Goal: Check status

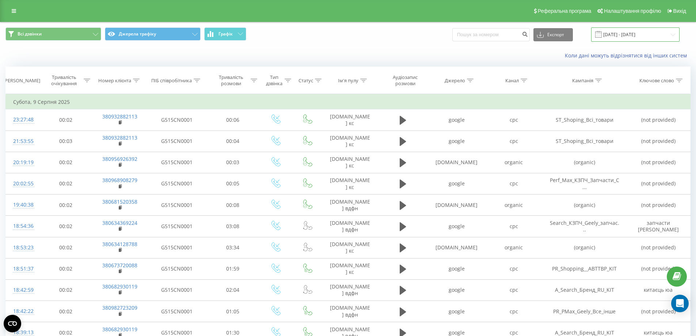
click at [639, 36] on input "[DATE] - [DATE]" at bounding box center [635, 34] width 88 height 14
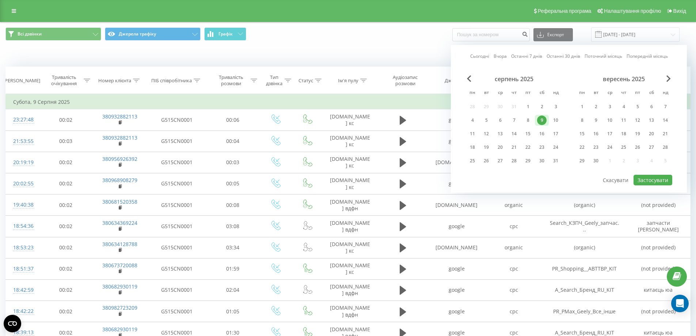
click at [477, 56] on link "Сьогодні" at bounding box center [479, 56] width 19 height 7
click at [652, 179] on button "Застосувати" at bounding box center [652, 180] width 39 height 11
type input "[DATE] - [DATE]"
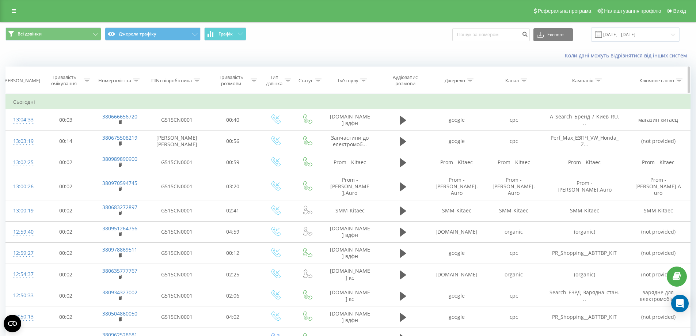
click at [131, 79] on div "Номер клієнта" at bounding box center [114, 80] width 33 height 6
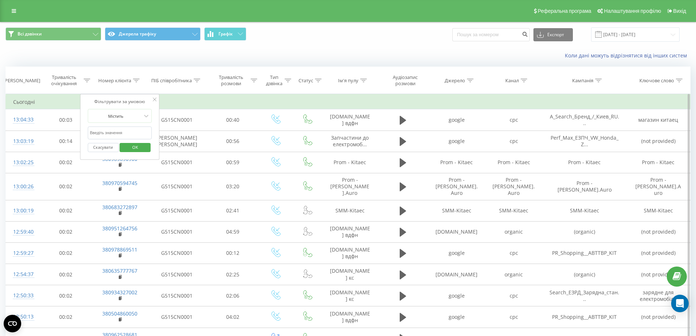
click at [130, 133] on input "text" at bounding box center [120, 132] width 64 height 13
paste input "380675508219"
type input "380675508219"
click button "OK" at bounding box center [135, 147] width 31 height 9
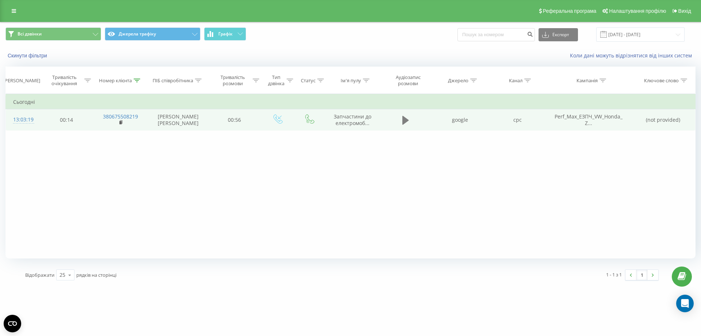
click at [403, 118] on icon at bounding box center [405, 120] width 7 height 9
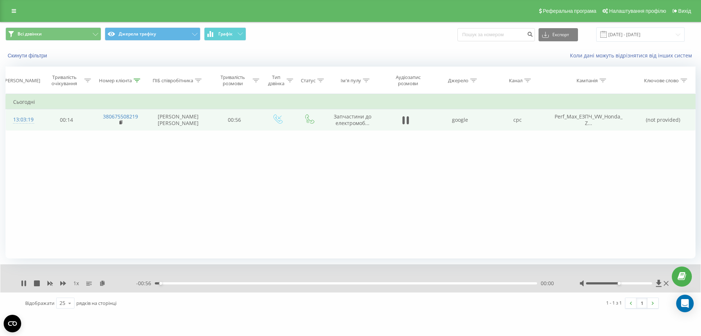
click at [170, 283] on div "00:00" at bounding box center [346, 283] width 382 height 2
click at [196, 284] on div "00:06" at bounding box center [346, 283] width 382 height 2
click at [230, 284] on div "00:08" at bounding box center [346, 283] width 382 height 2
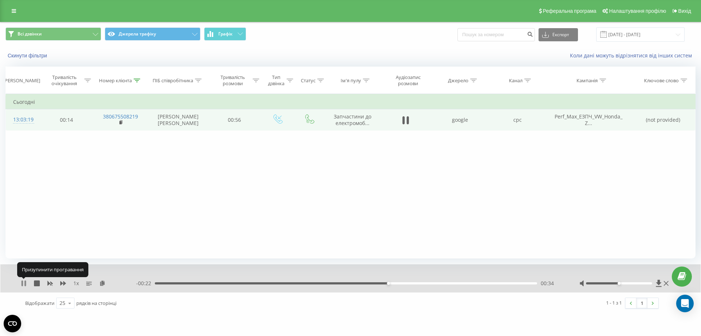
click at [23, 283] on icon at bounding box center [22, 283] width 1 height 6
click at [24, 282] on icon at bounding box center [24, 283] width 4 height 6
click at [24, 282] on icon at bounding box center [24, 283] width 6 height 6
